Goal: Obtain resource: Download file/media

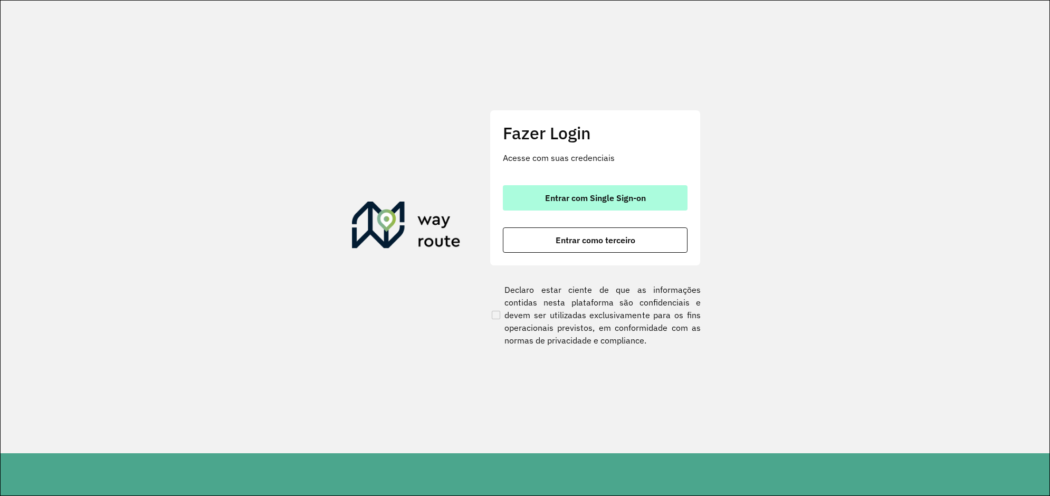
click at [604, 190] on button "Entrar com Single Sign-on" at bounding box center [595, 197] width 185 height 25
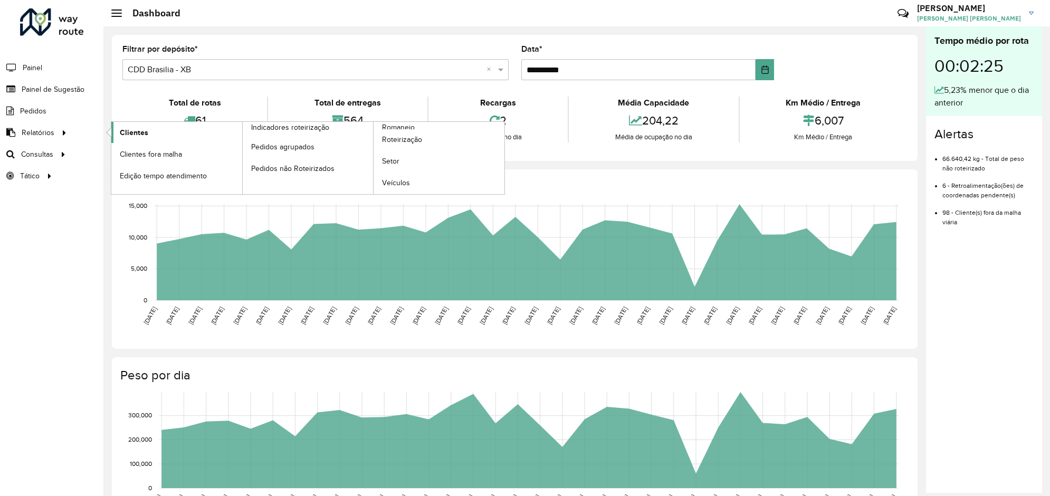
click at [136, 133] on span "Clientes" at bounding box center [134, 132] width 28 height 11
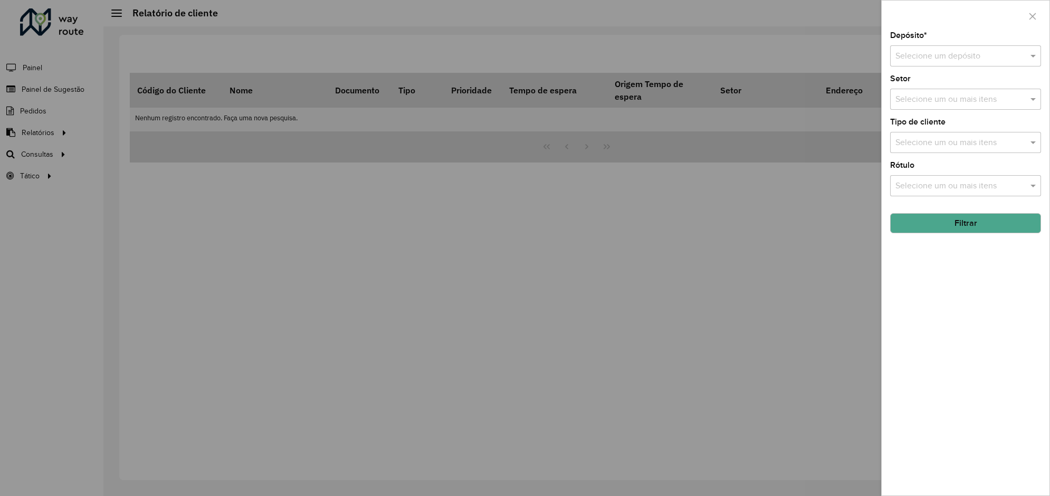
click at [934, 55] on input "text" at bounding box center [954, 56] width 119 height 13
click at [946, 138] on span "CDD [GEOGRAPHIC_DATA]" at bounding box center [946, 140] width 103 height 9
click at [966, 221] on button "Filtrar" at bounding box center [965, 223] width 151 height 20
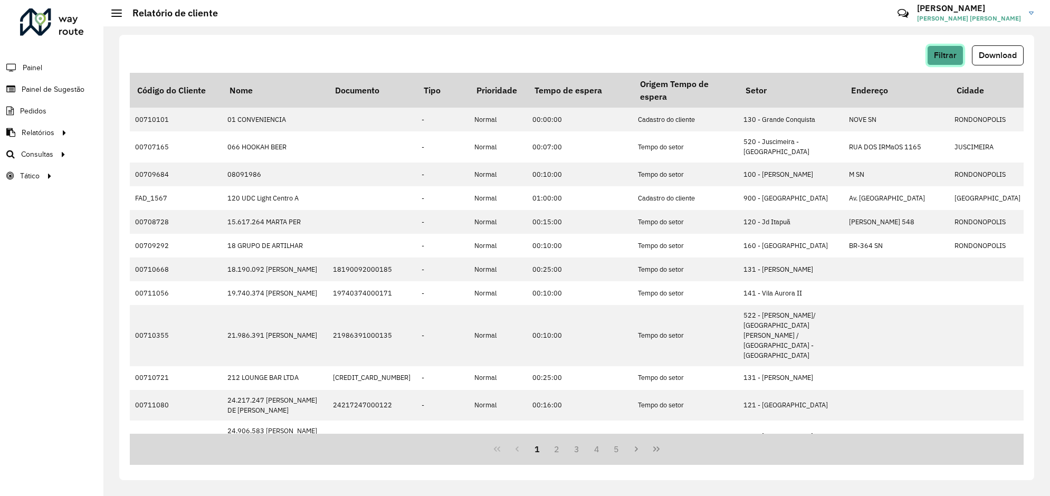
click at [939, 55] on span "Filtrar" at bounding box center [945, 55] width 23 height 9
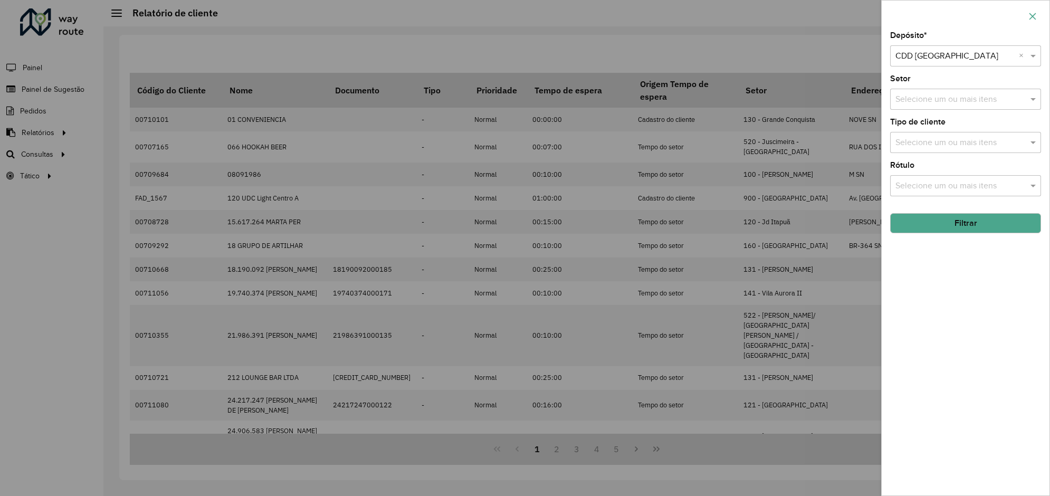
click at [1036, 17] on icon "button" at bounding box center [1032, 16] width 8 height 8
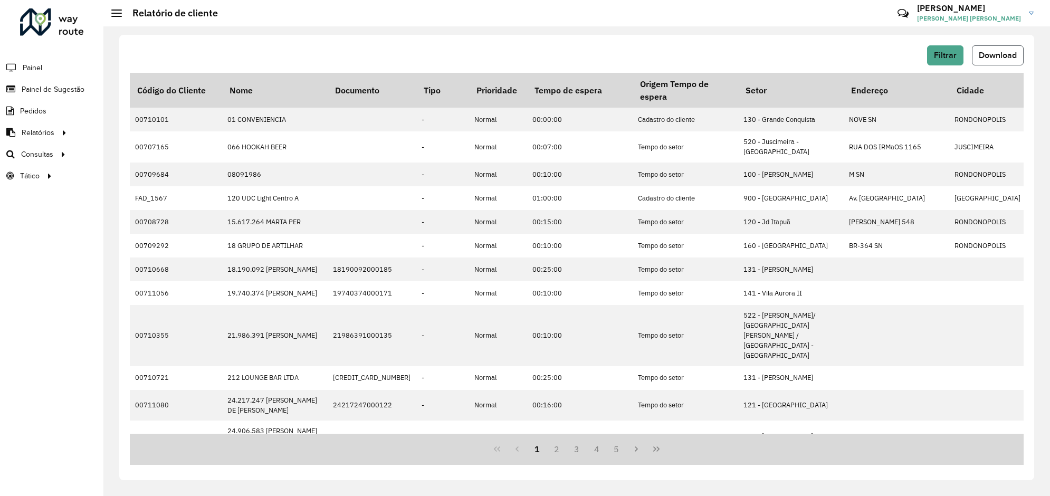
click at [1008, 57] on span "Download" at bounding box center [998, 55] width 38 height 9
